Goal: Task Accomplishment & Management: Use online tool/utility

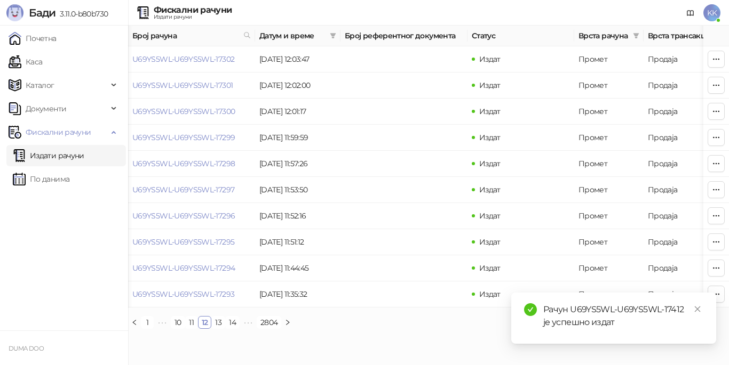
scroll to position [0, 6]
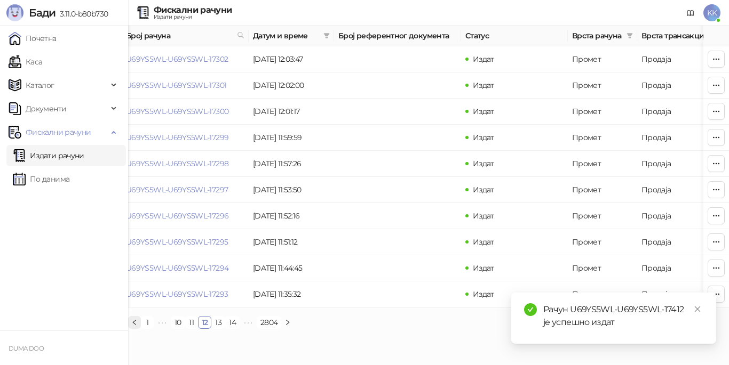
click at [131, 329] on button "button" at bounding box center [134, 322] width 13 height 13
click at [57, 174] on link "По данима" at bounding box center [41, 179] width 57 height 21
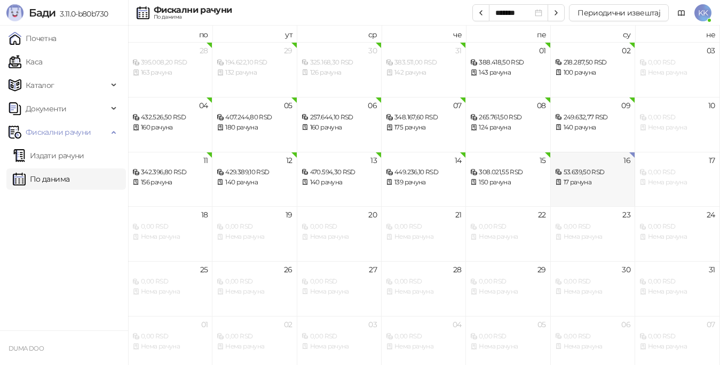
click at [571, 171] on div "53.639,50 RSD" at bounding box center [592, 173] width 75 height 10
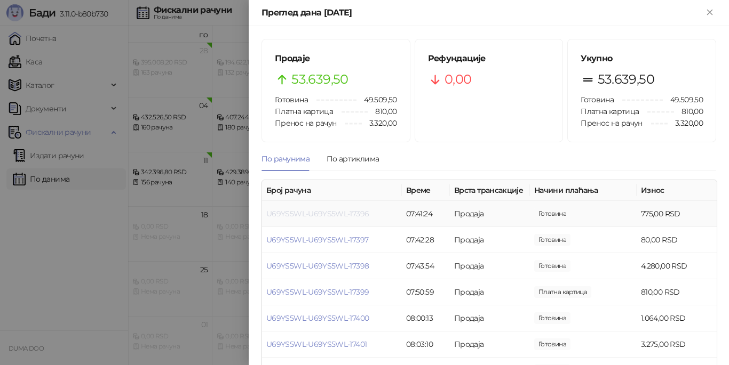
click at [332, 213] on link "U69YS5WL-U69YS5WL-17396" at bounding box center [317, 214] width 102 height 10
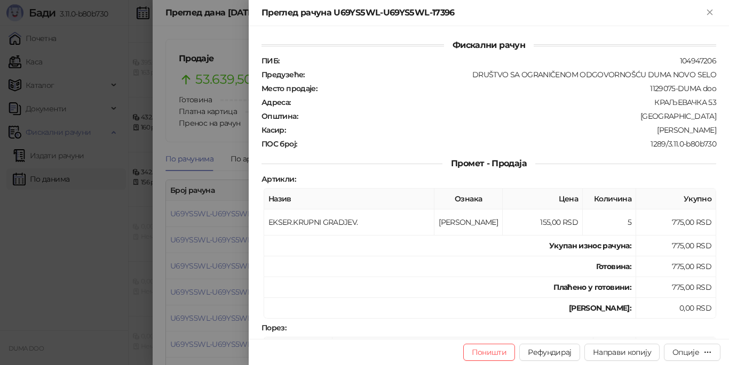
drag, startPoint x: 704, startPoint y: 13, endPoint x: 402, endPoint y: 110, distance: 317.2
click at [705, 13] on icon "Close" at bounding box center [710, 12] width 10 height 10
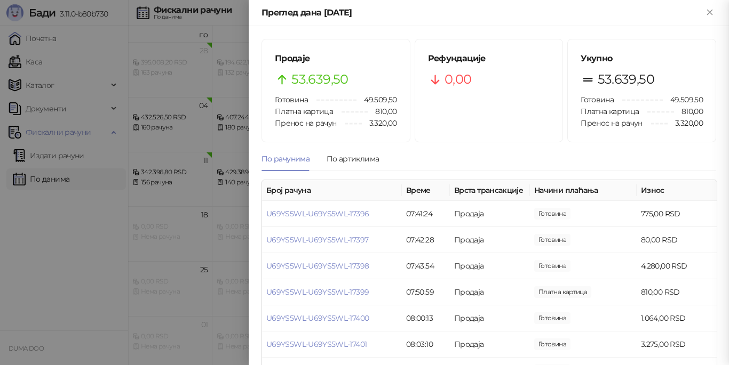
click at [80, 186] on div at bounding box center [364, 182] width 729 height 365
click at [58, 160] on div at bounding box center [364, 182] width 729 height 365
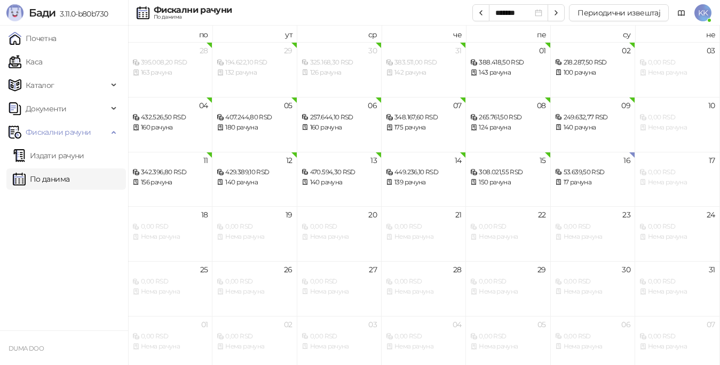
click at [60, 157] on link "Издати рачуни" at bounding box center [48, 155] width 71 height 21
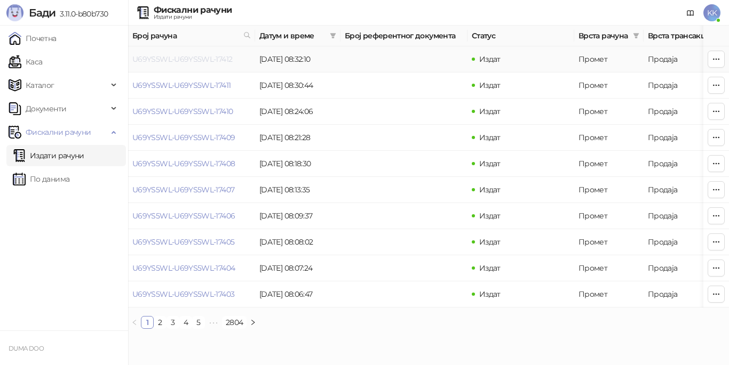
click at [182, 59] on link "U69YS5WL-U69YS5WL-17412" at bounding box center [182, 59] width 100 height 10
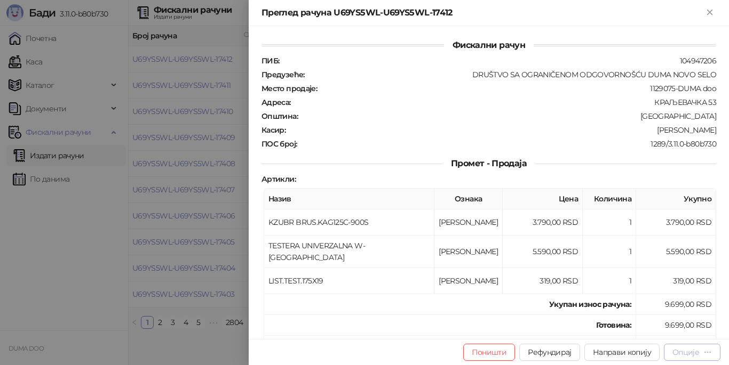
click at [690, 353] on div "Опције" at bounding box center [685, 353] width 27 height 10
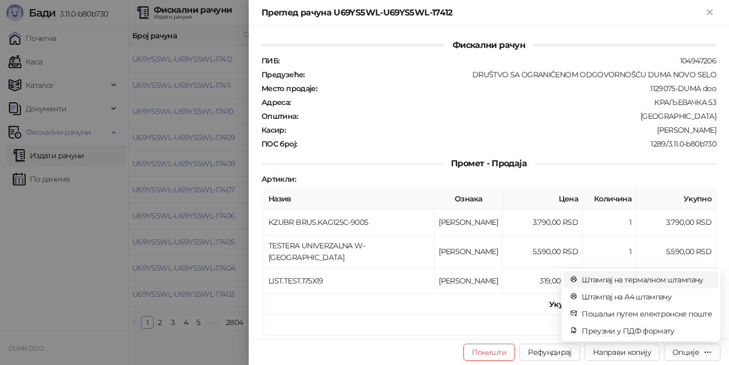
click at [621, 279] on span "Штампај на термалном штампачу" at bounding box center [647, 280] width 130 height 12
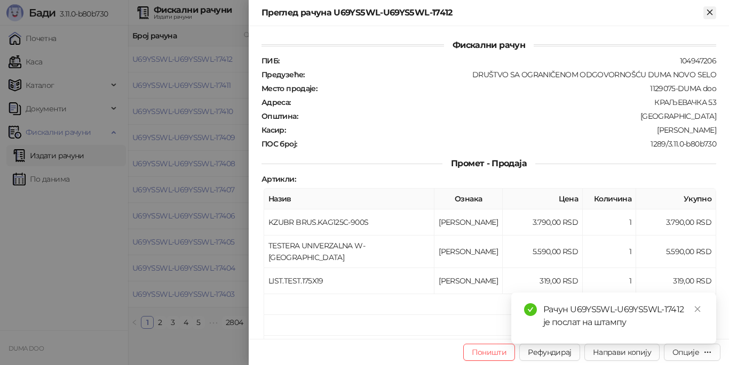
click at [706, 9] on icon "Close" at bounding box center [710, 12] width 10 height 10
